Goal: Information Seeking & Learning: Learn about a topic

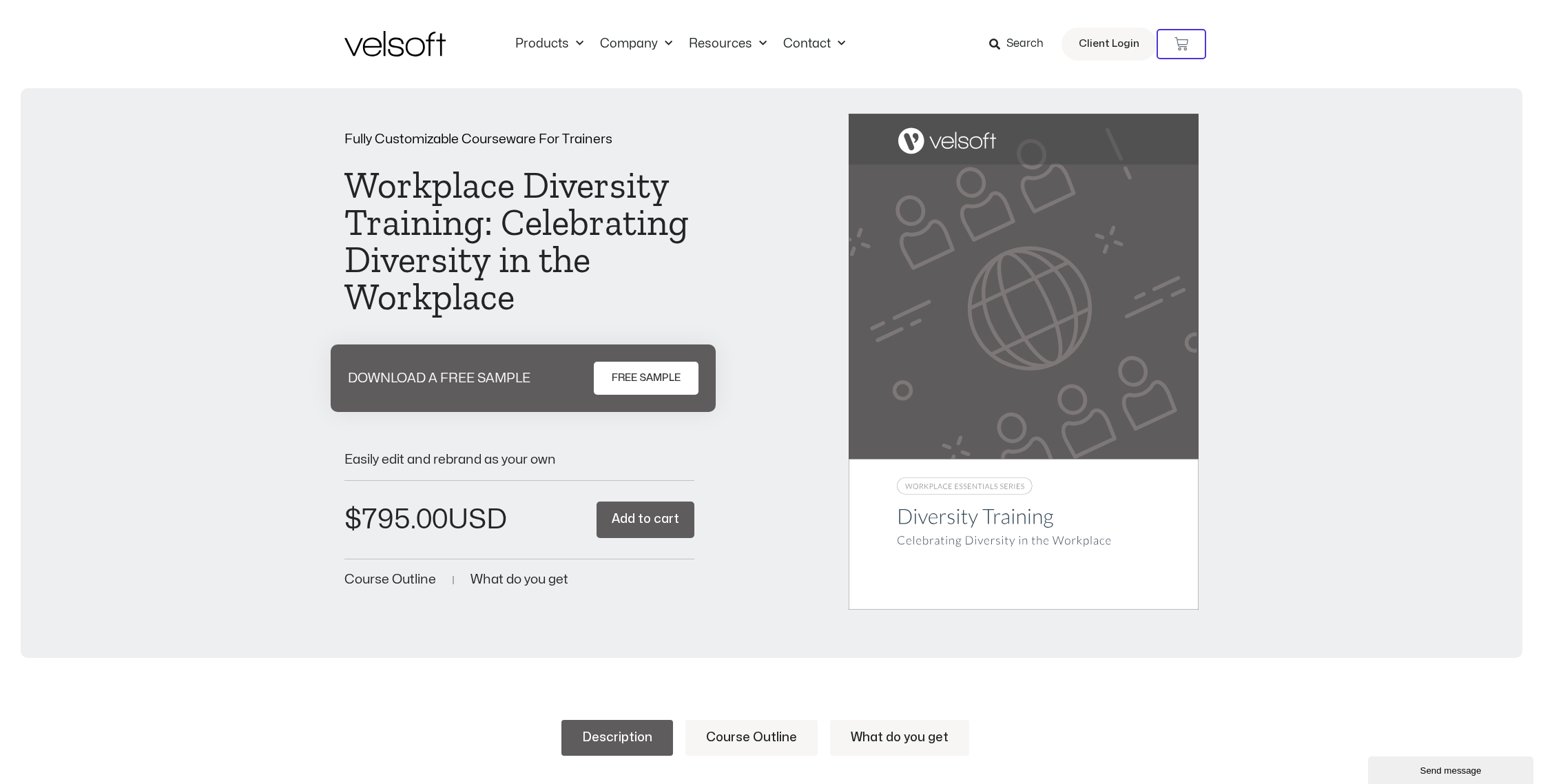
click at [422, 50] on img at bounding box center [395, 44] width 101 height 26
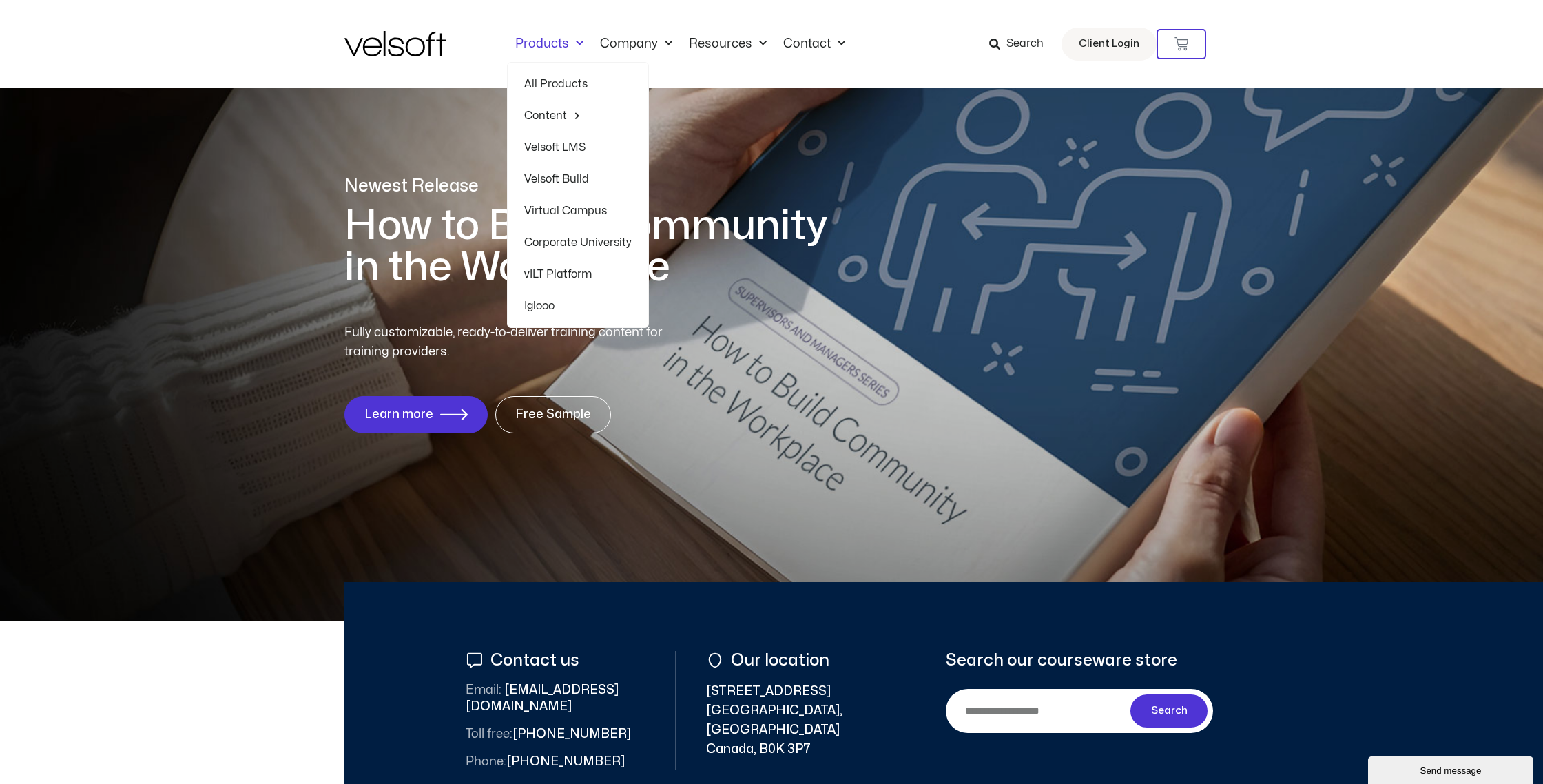
click at [561, 44] on link "Products" at bounding box center [549, 44] width 85 height 15
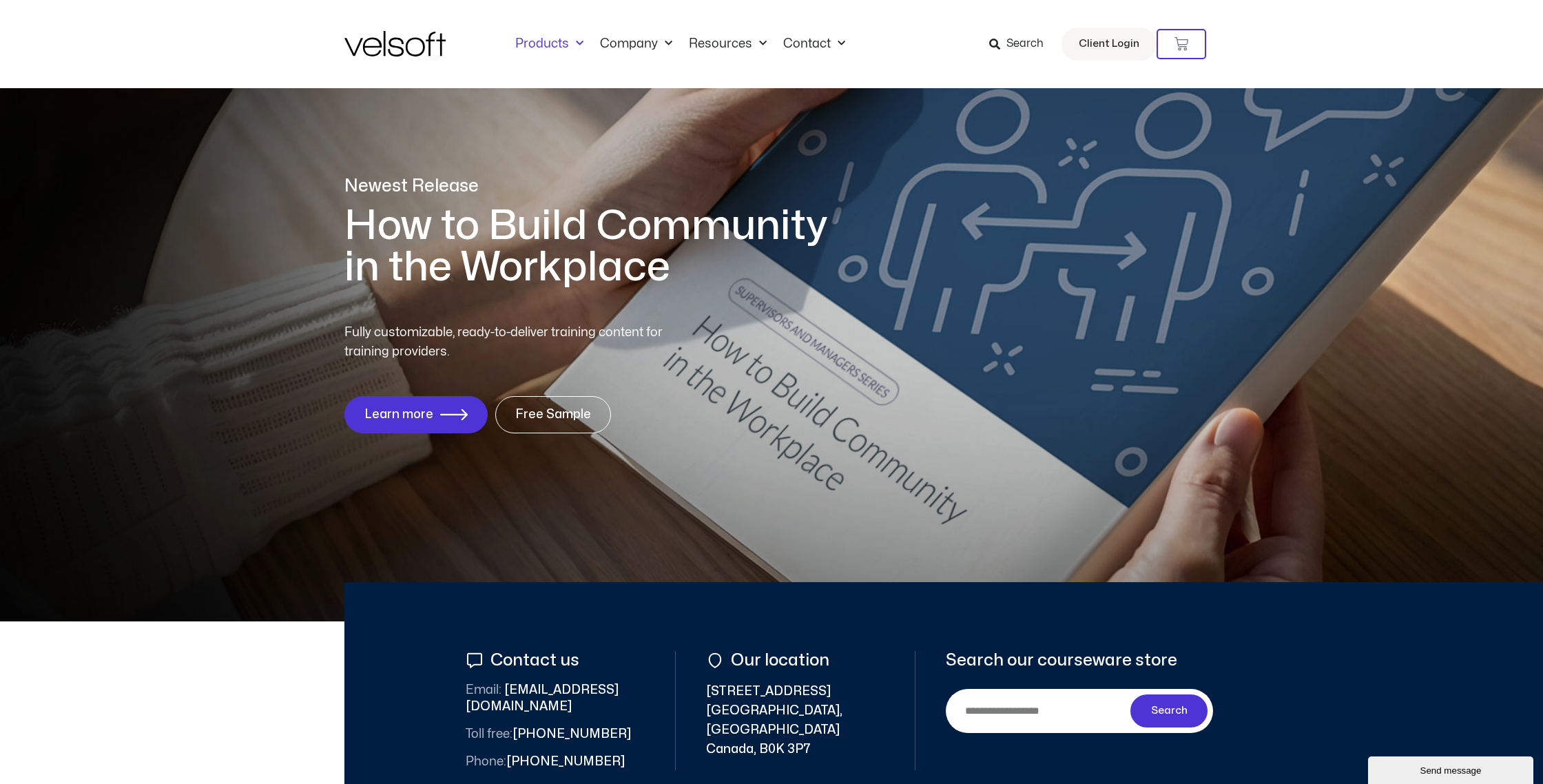
click at [581, 44] on span "Menu" at bounding box center [576, 44] width 15 height 23
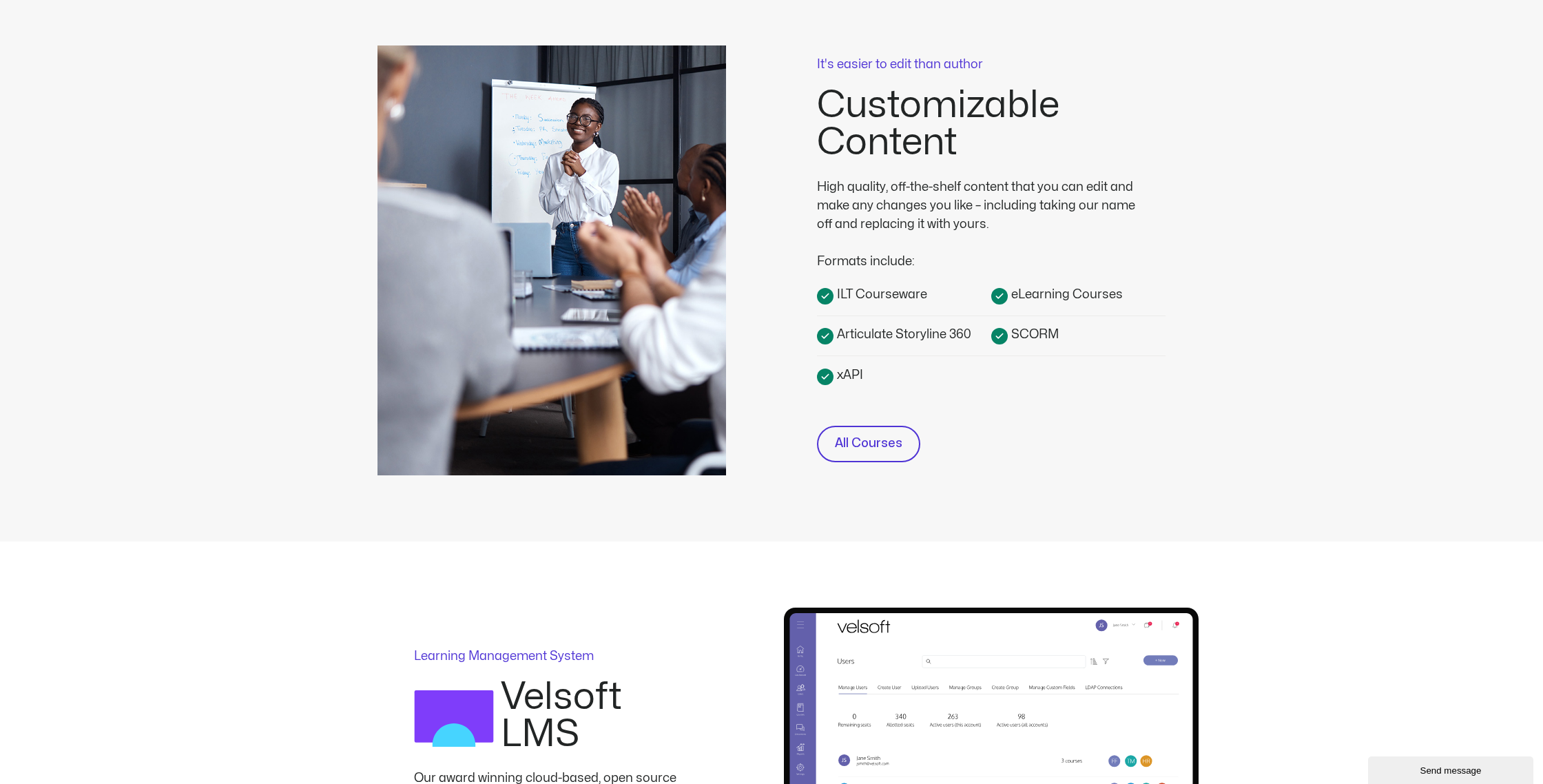
scroll to position [371, 0]
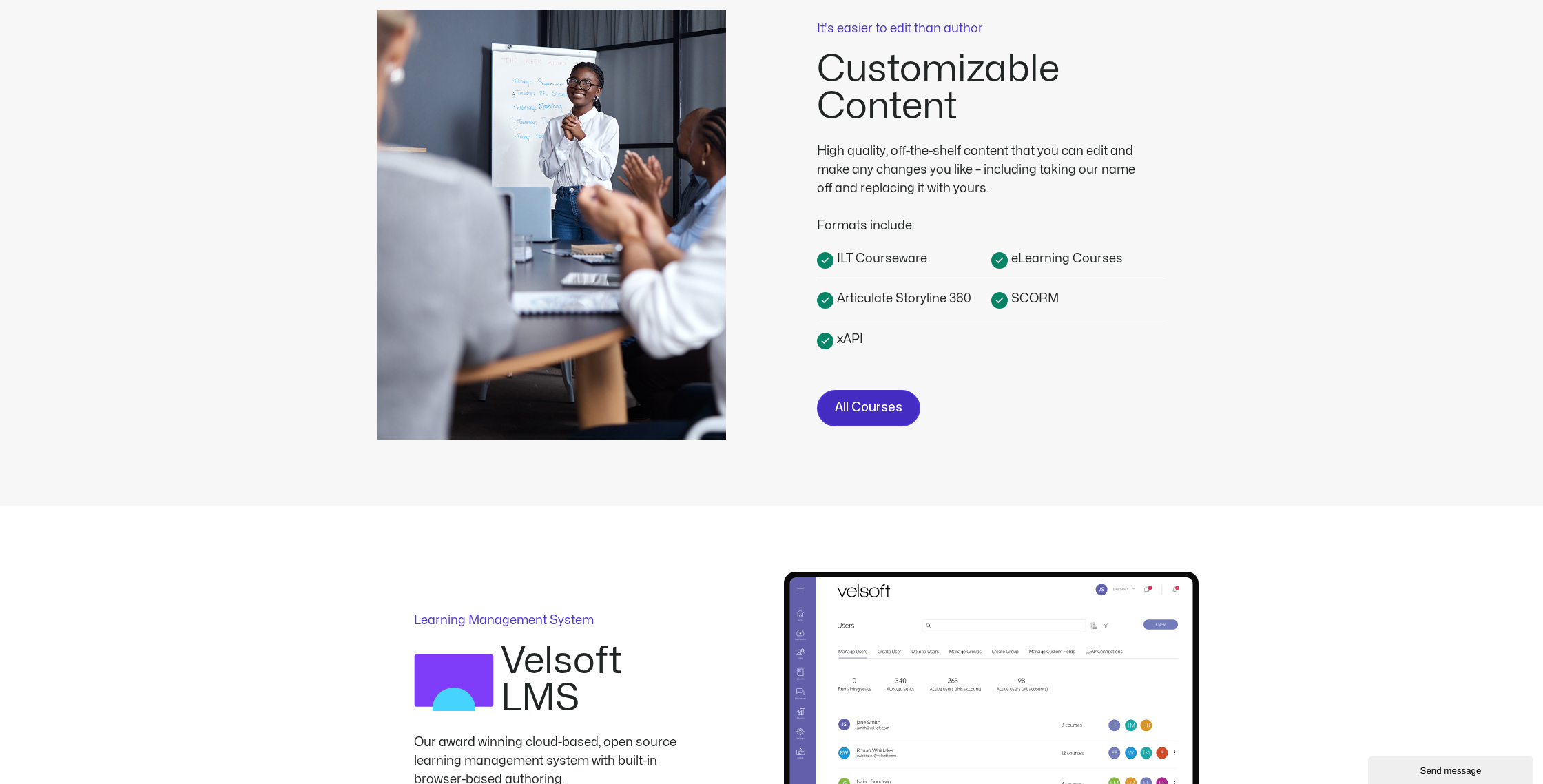
click at [870, 405] on span "All Courses" at bounding box center [868, 408] width 67 height 20
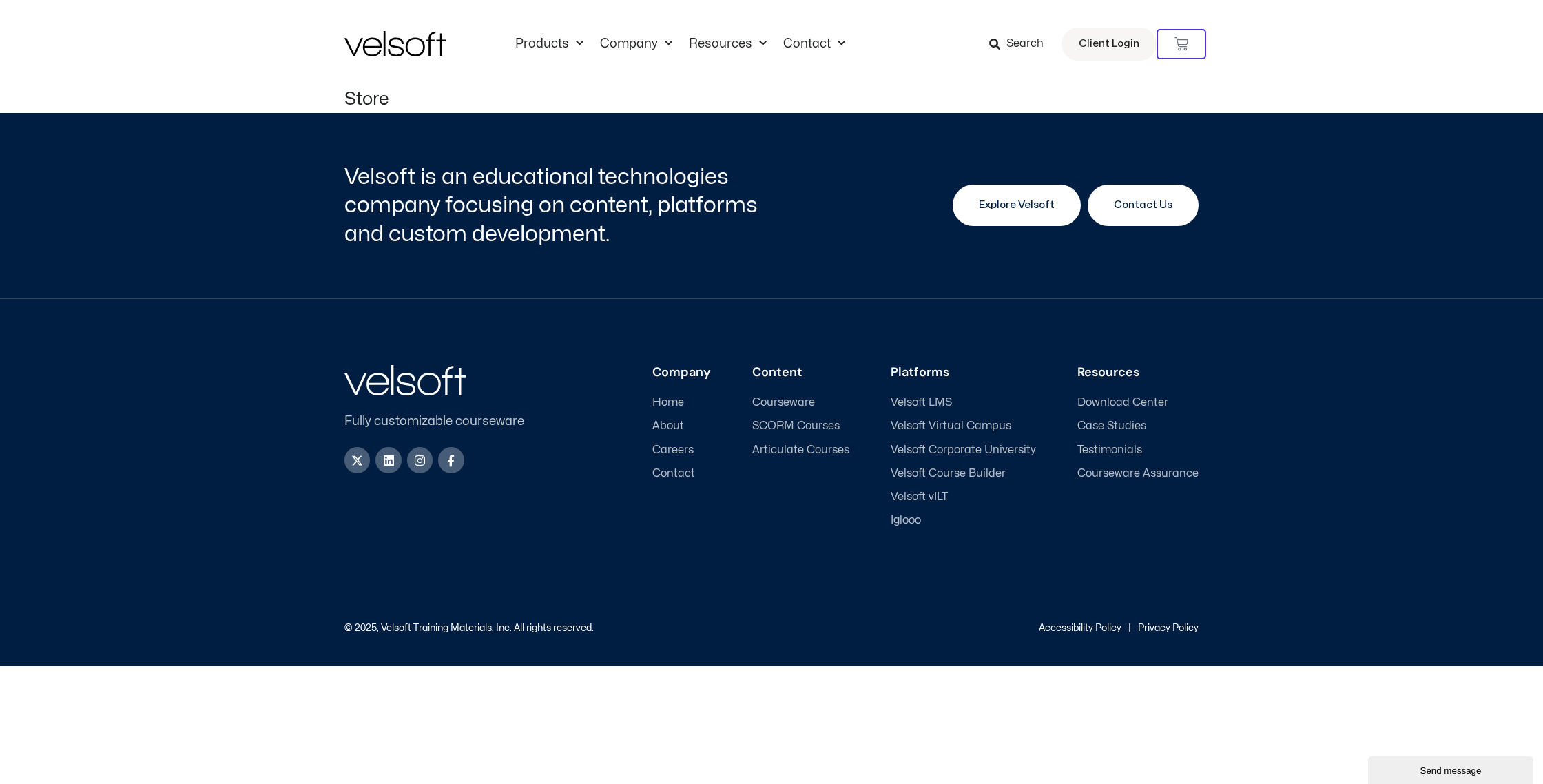
click at [1030, 203] on span "Explore Velsoft" at bounding box center [1017, 206] width 76 height 17
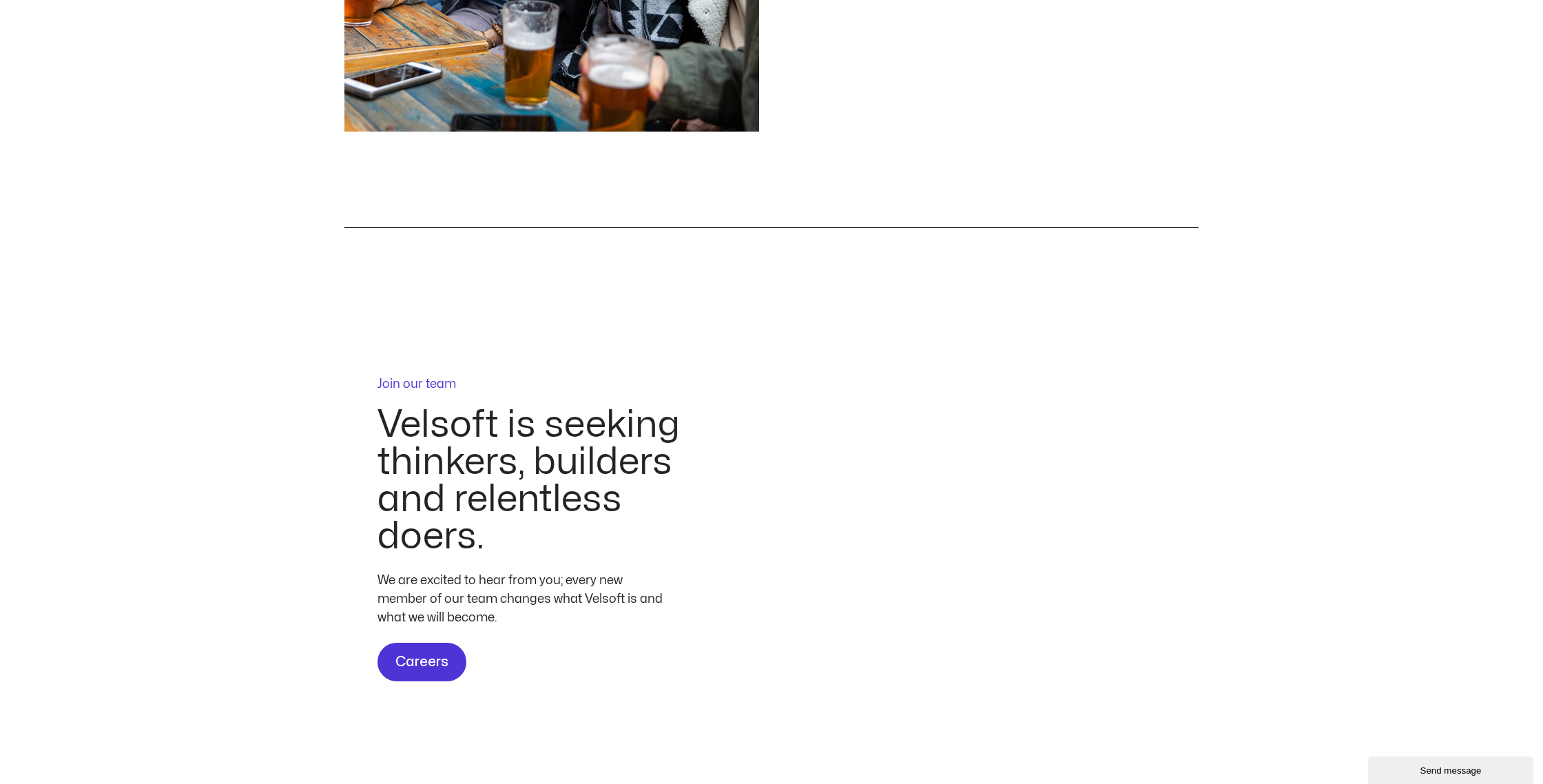
scroll to position [3757, 0]
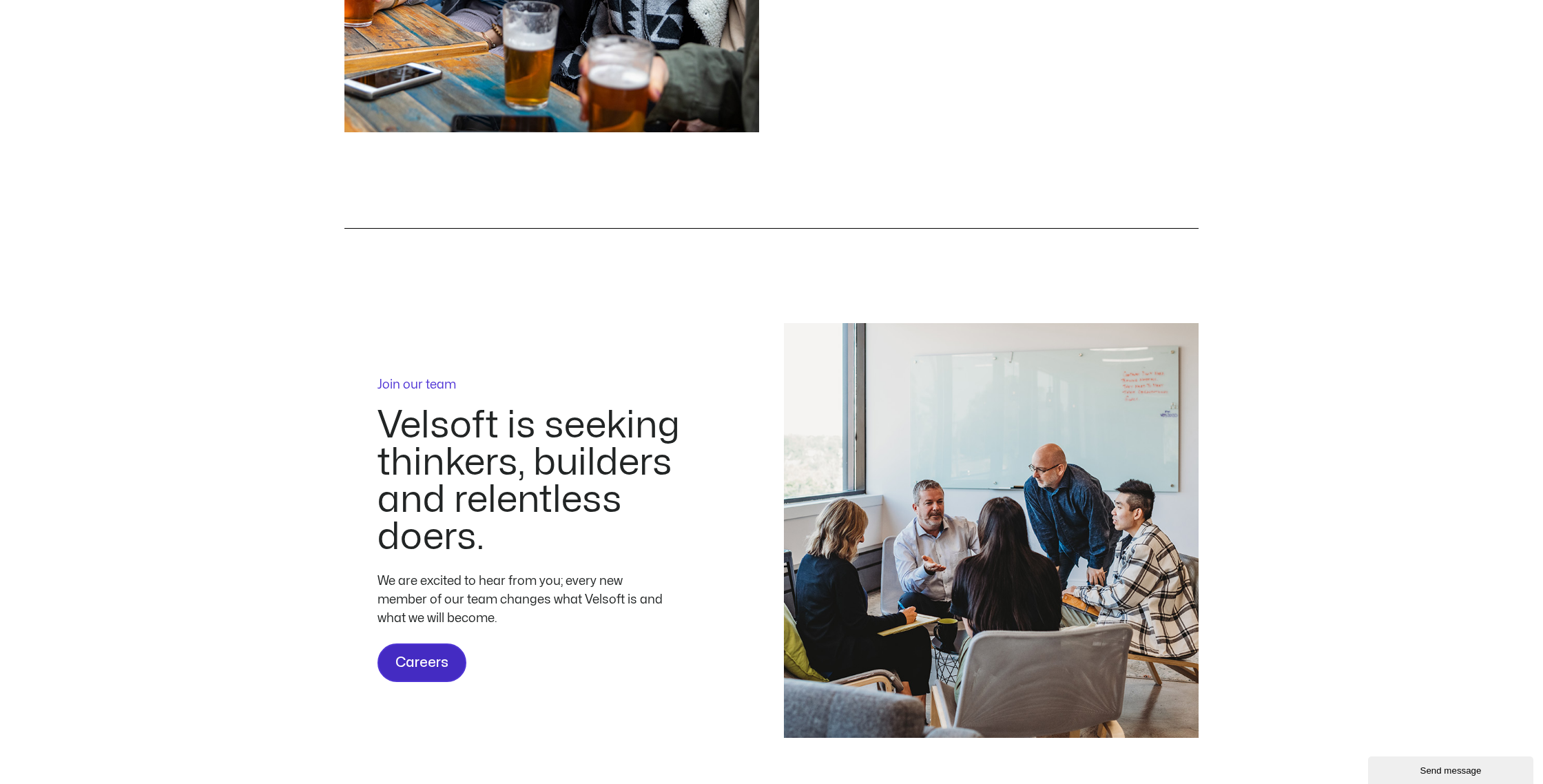
click at [428, 674] on span "Careers" at bounding box center [422, 662] width 53 height 22
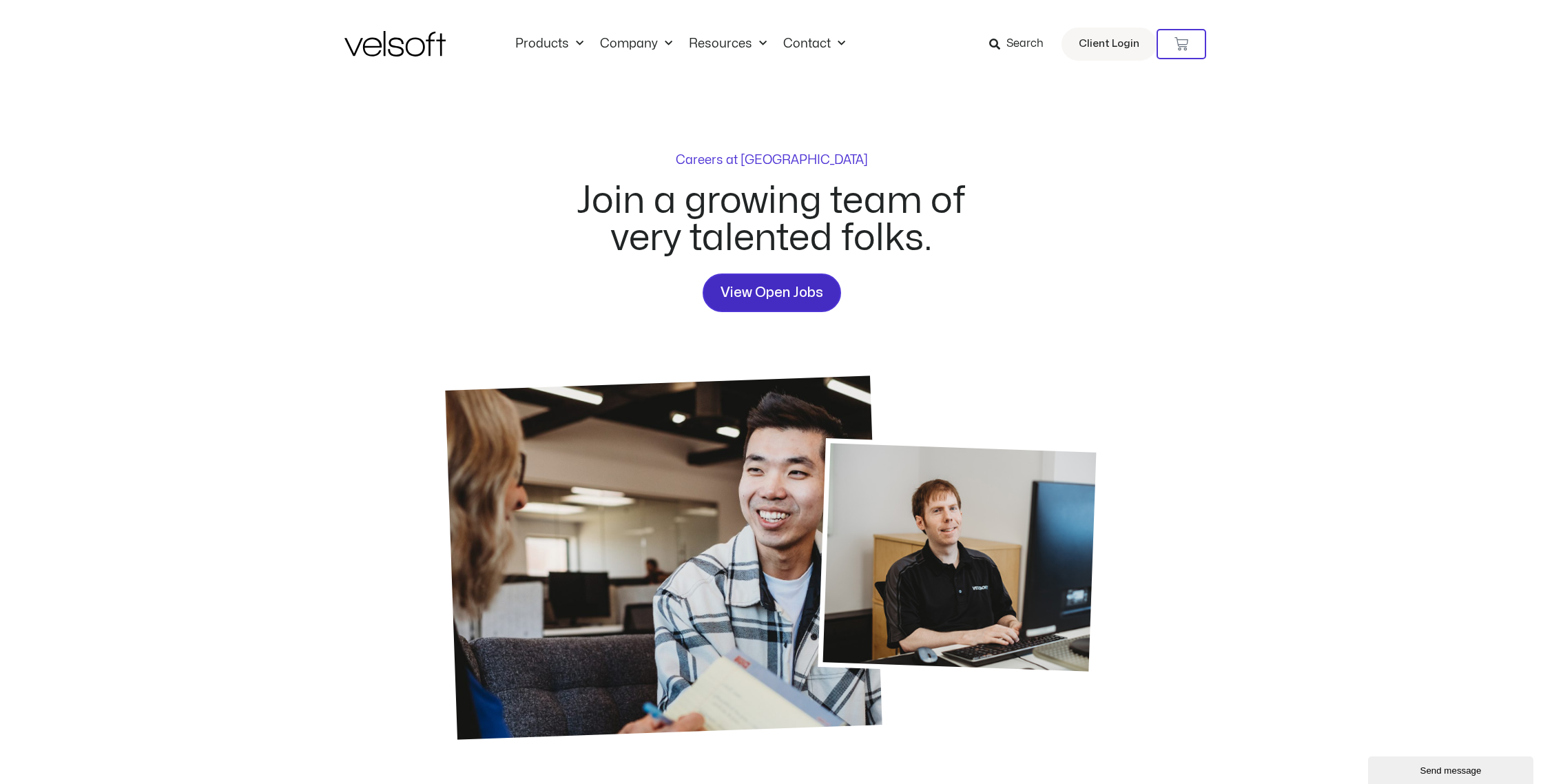
click at [789, 289] on span "View Open Jobs" at bounding box center [772, 293] width 103 height 22
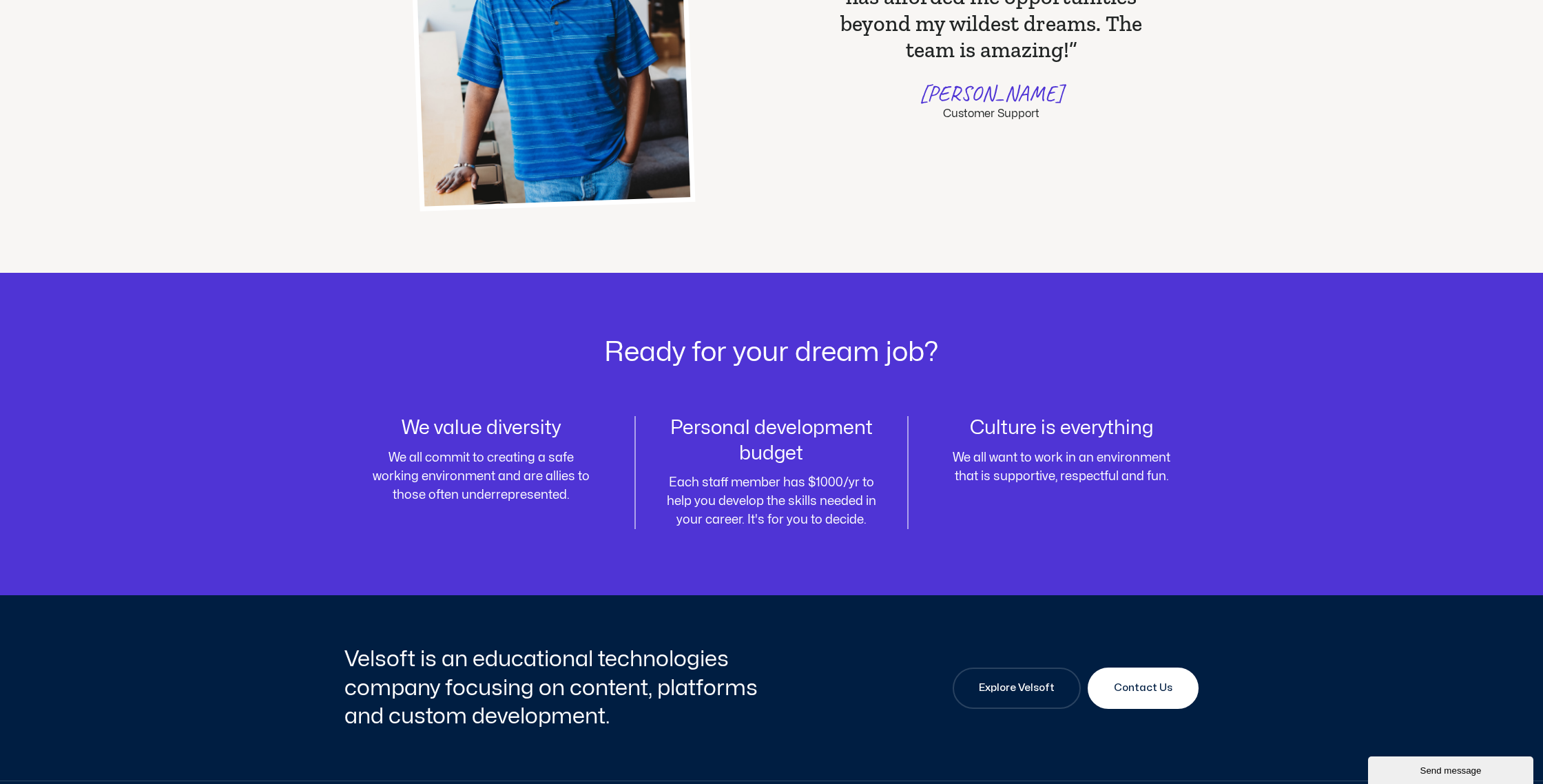
scroll to position [1568, 0]
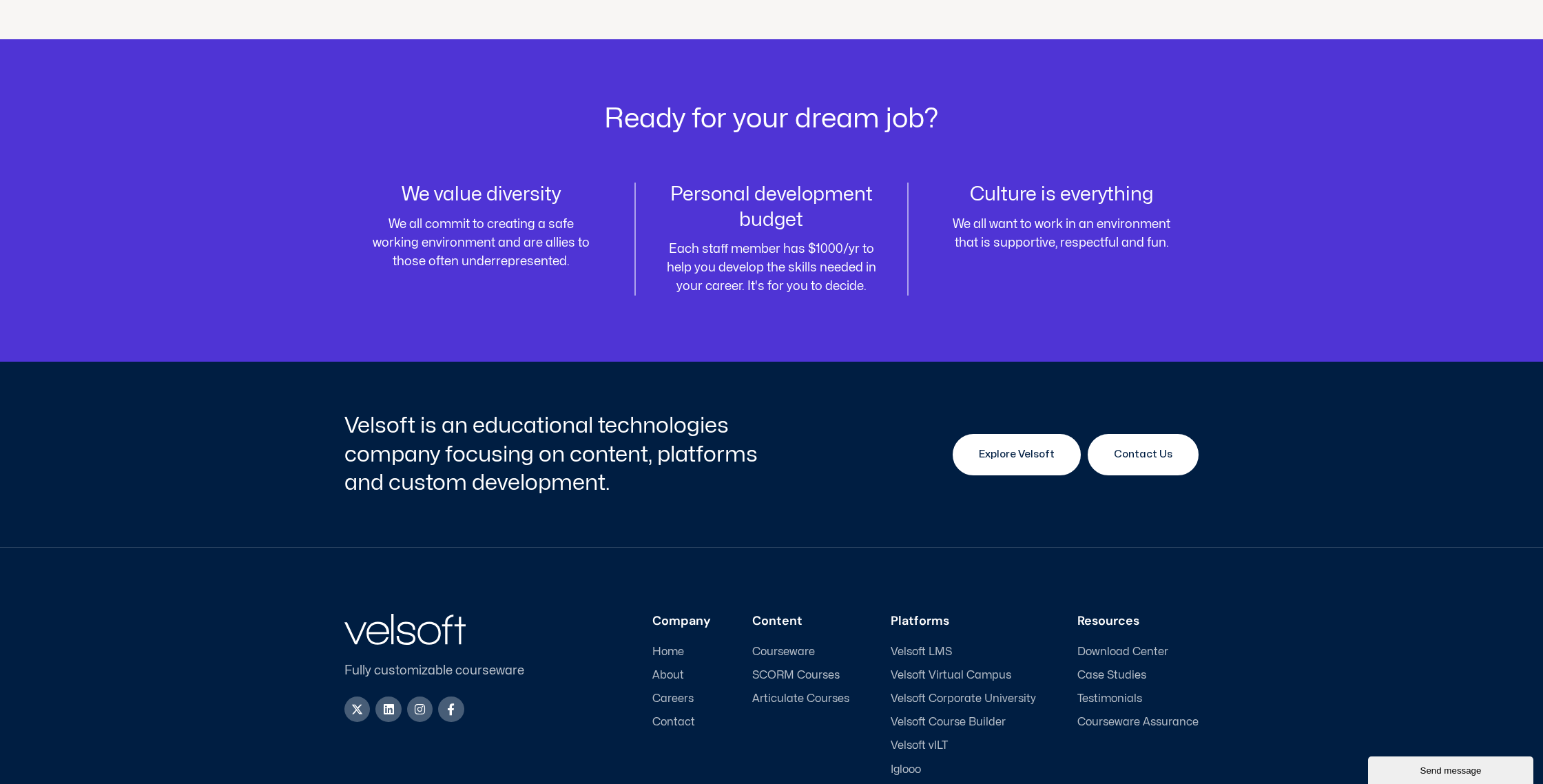
click at [1005, 456] on span "Explore Velsoft" at bounding box center [1017, 455] width 76 height 17
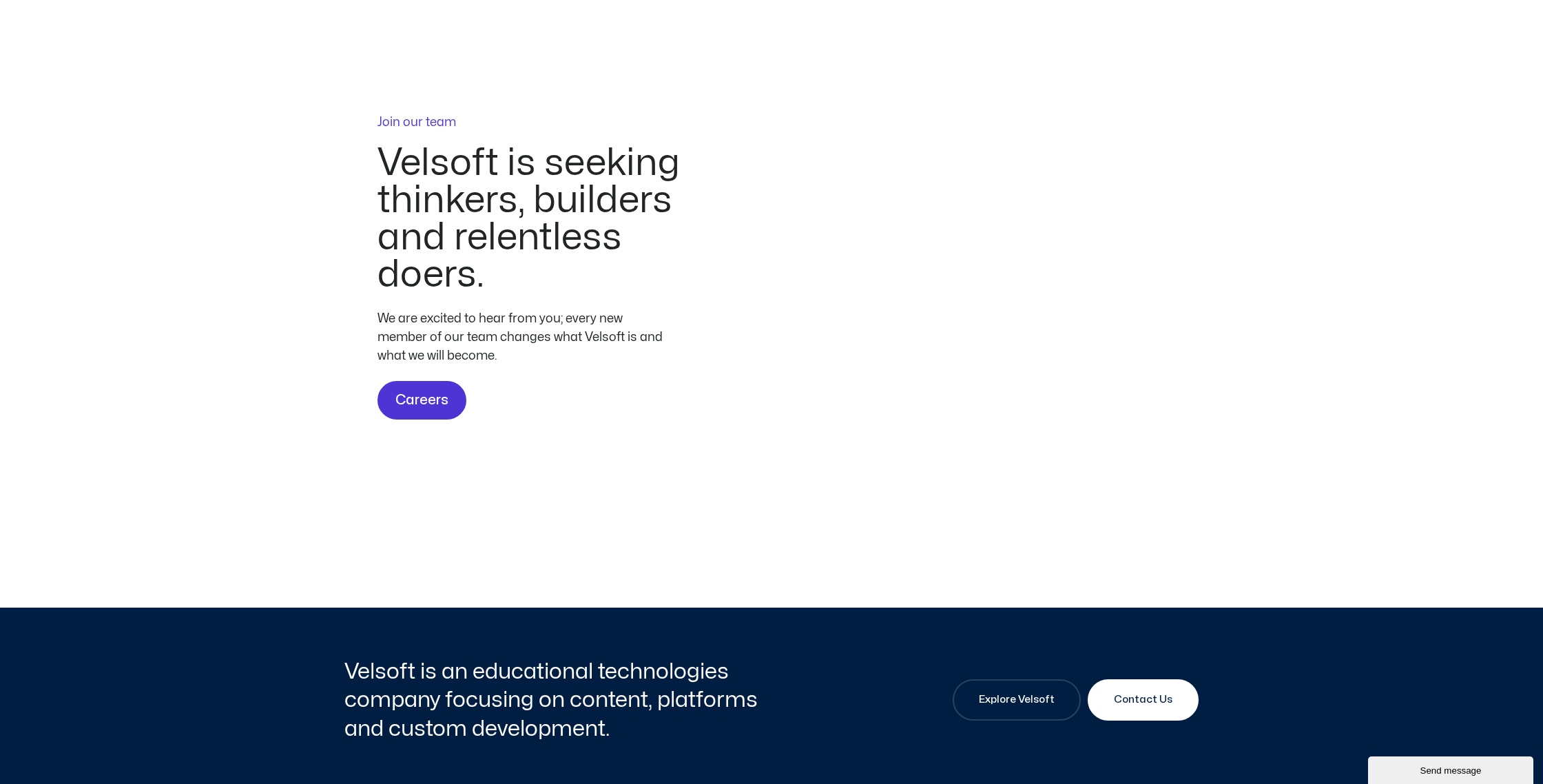
scroll to position [4014, 0]
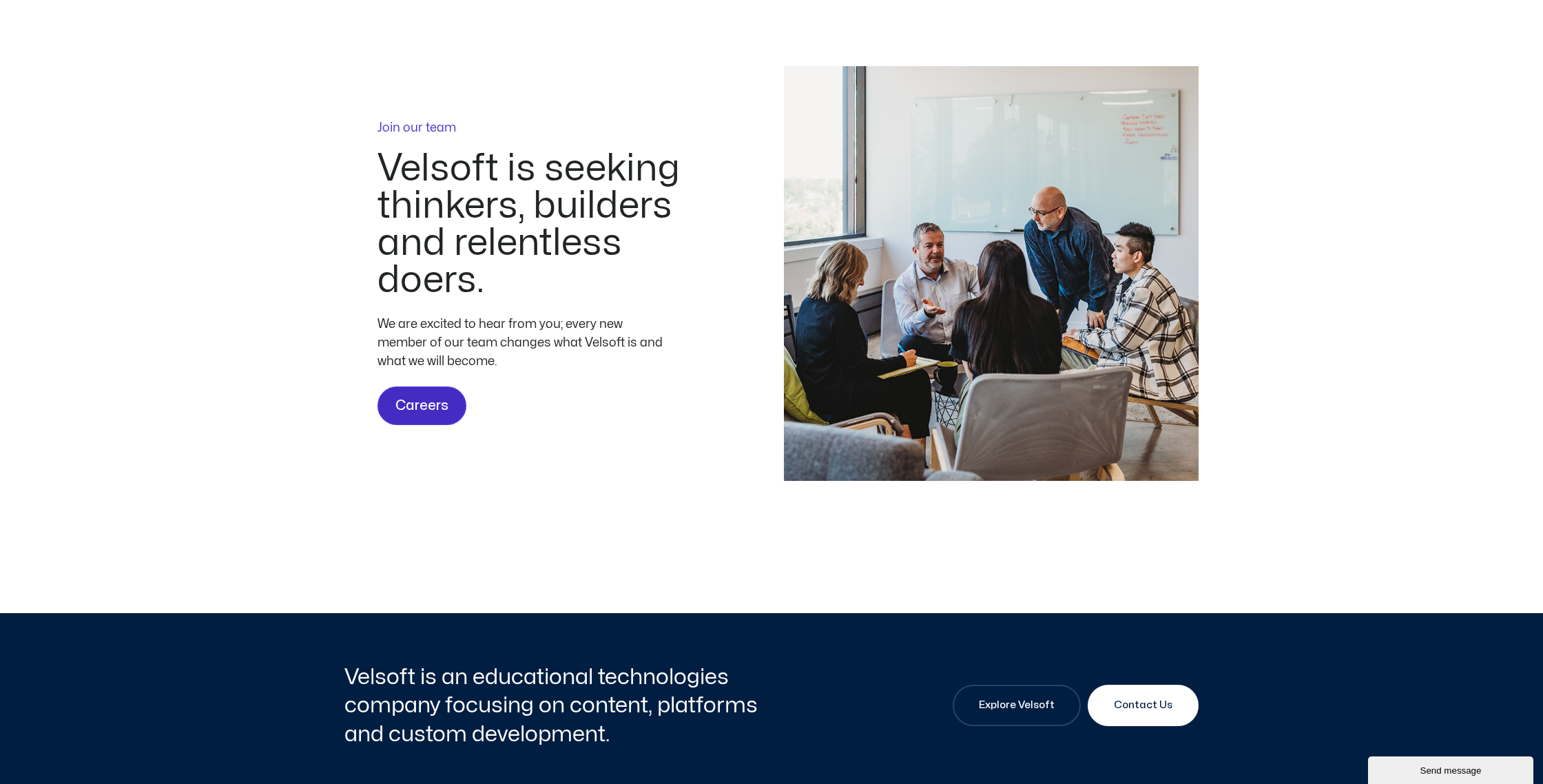
click at [410, 417] on span "Careers" at bounding box center [422, 406] width 53 height 22
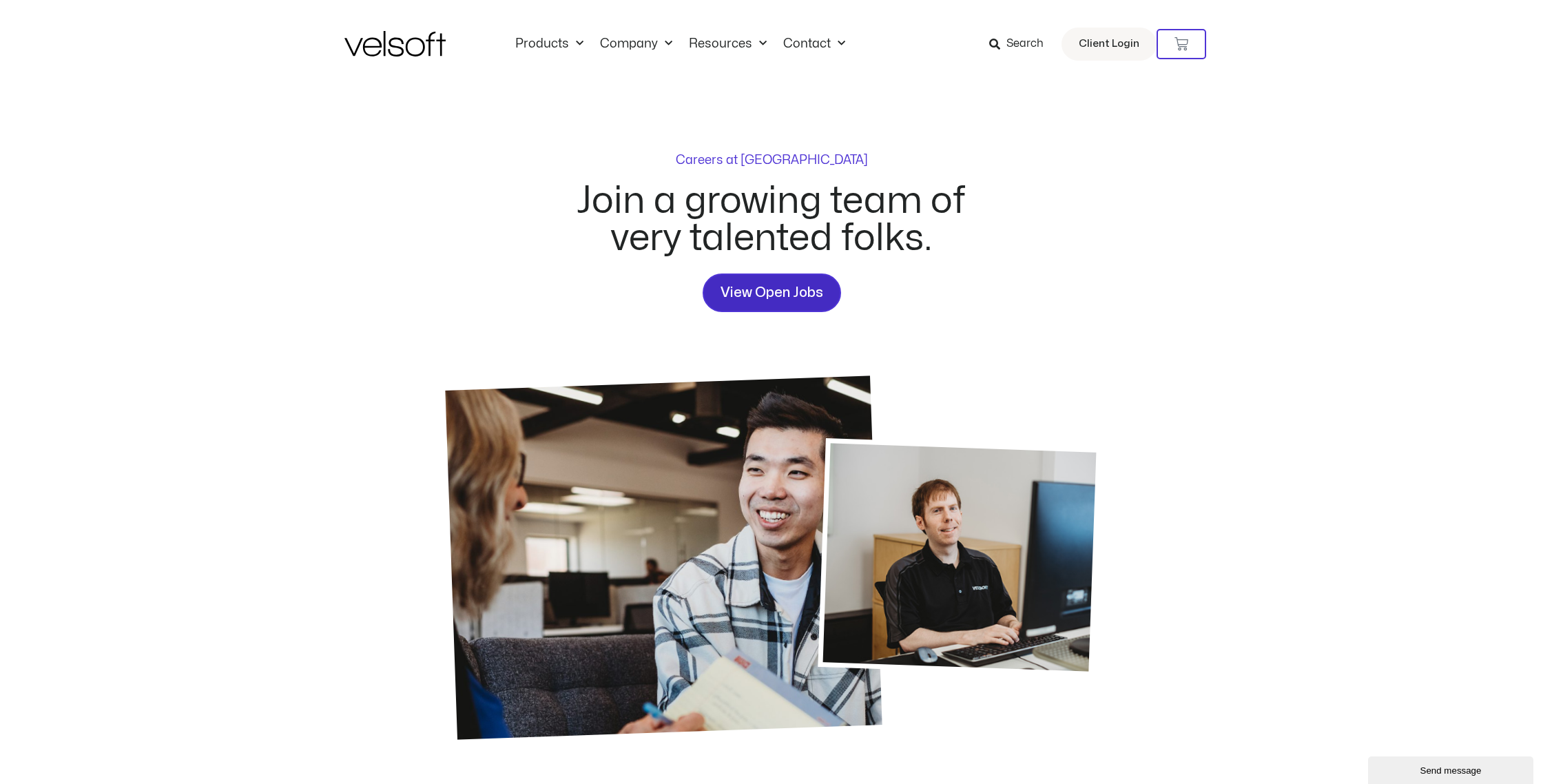
click at [773, 298] on span "View Open Jobs" at bounding box center [772, 293] width 103 height 22
click at [555, 42] on link "Products" at bounding box center [549, 44] width 85 height 15
click at [562, 39] on link "Products" at bounding box center [549, 44] width 85 height 15
click at [579, 41] on span "Menu" at bounding box center [576, 44] width 15 height 23
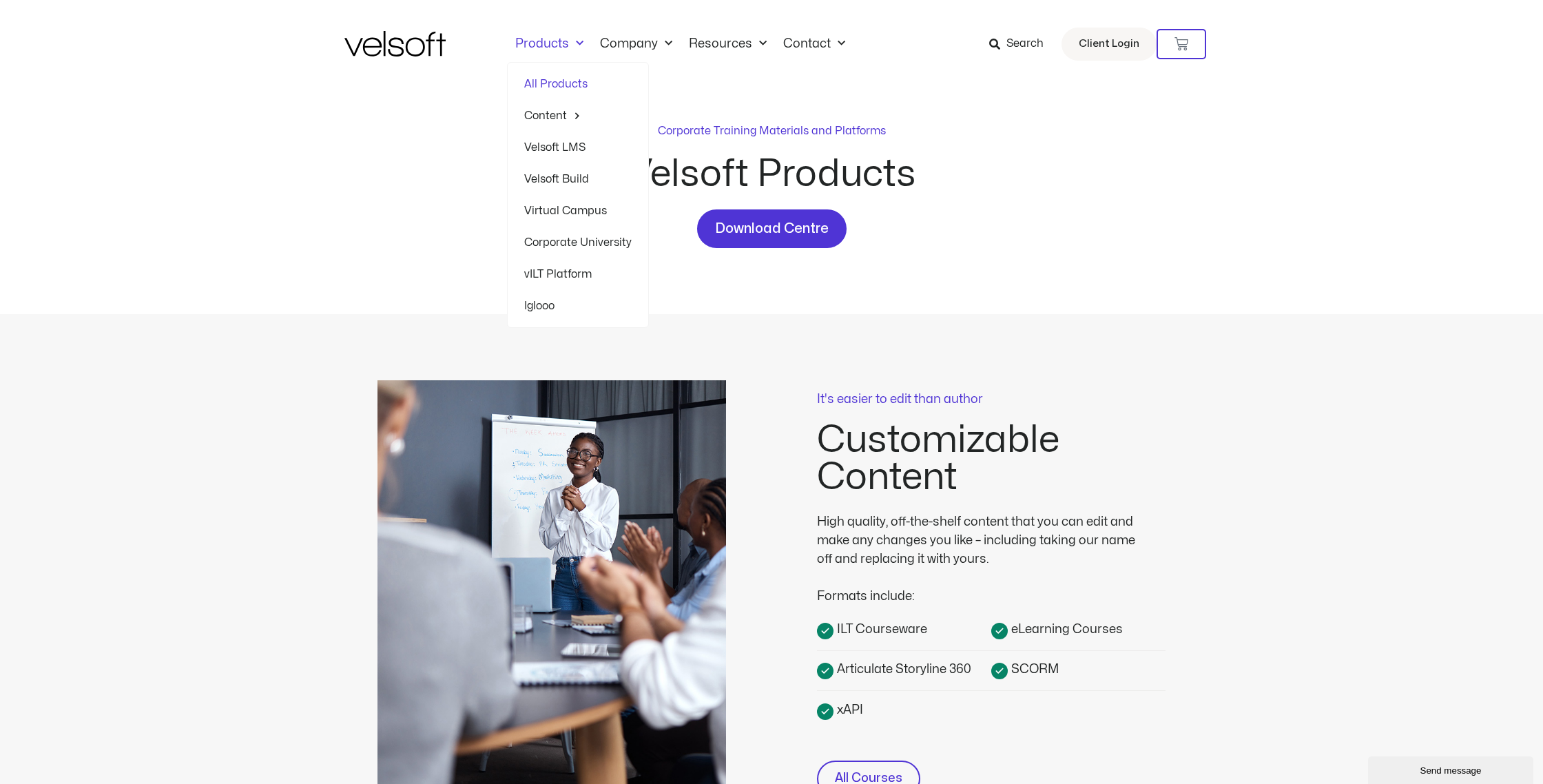
click at [574, 44] on span "Menu" at bounding box center [576, 44] width 15 height 23
click at [674, 151] on link "Storyline 360 Courses" at bounding box center [703, 153] width 112 height 32
